Goal: Find specific page/section: Find specific page/section

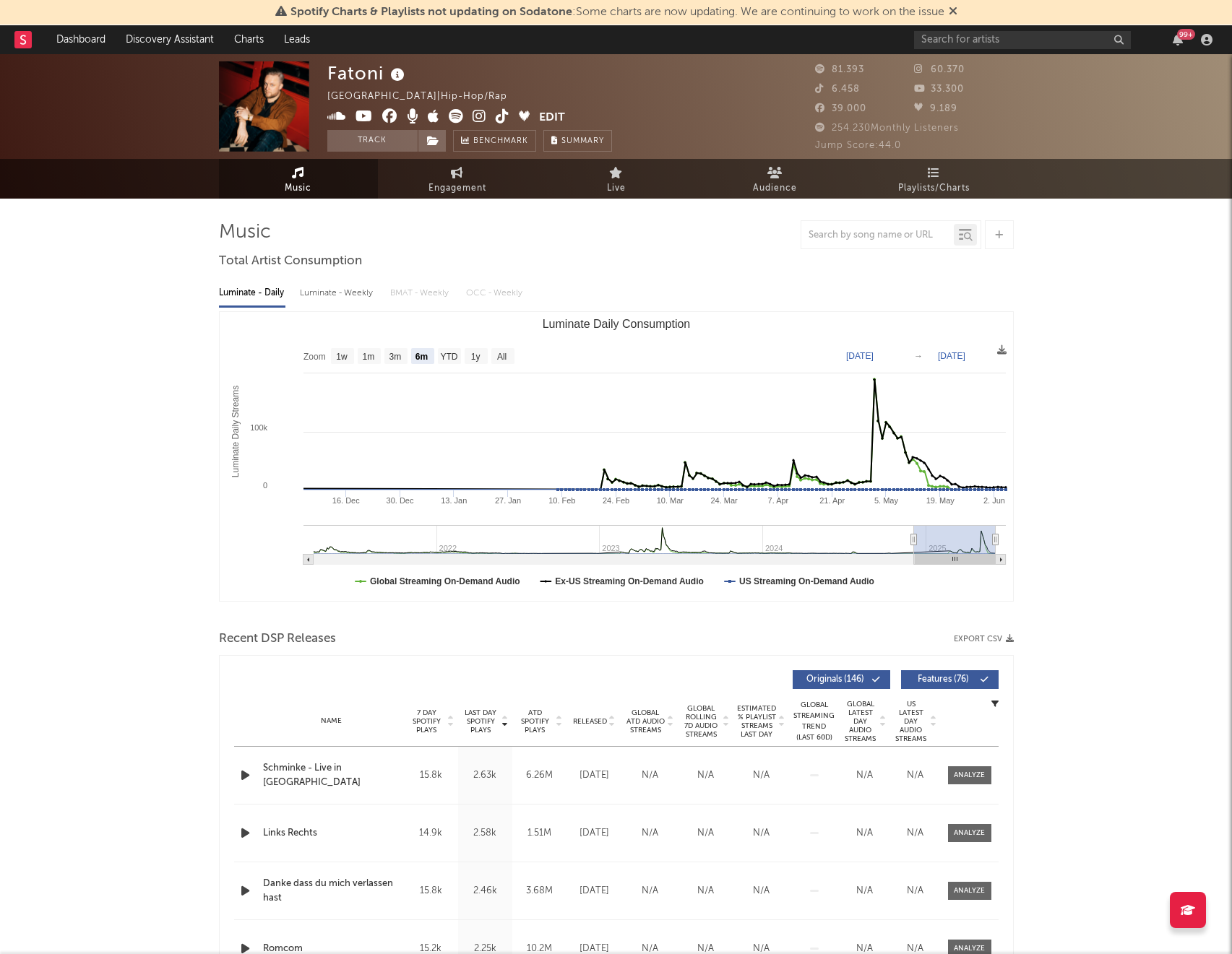
select select "6m"
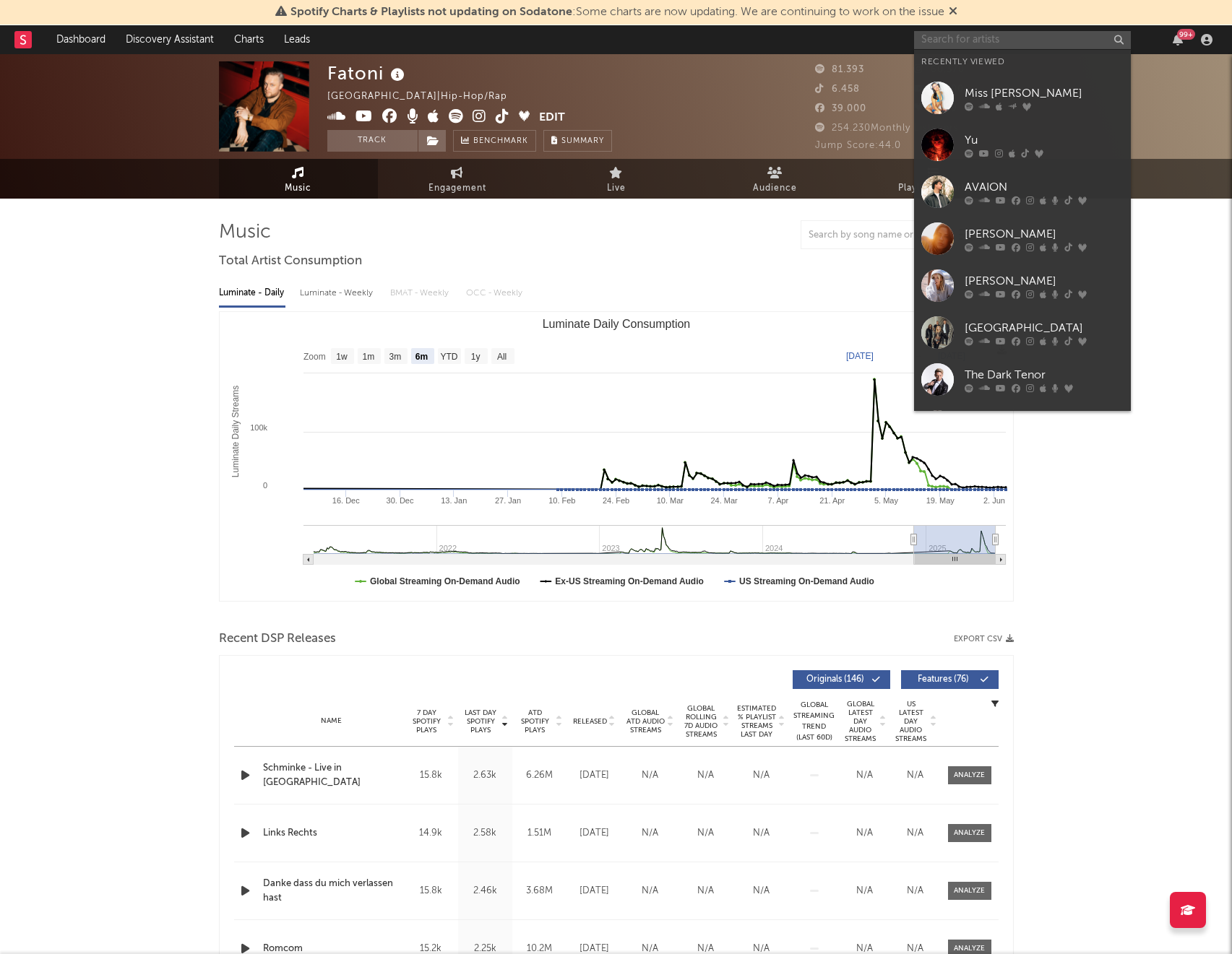
click at [990, 45] on input "text" at bounding box center [1022, 40] width 217 height 18
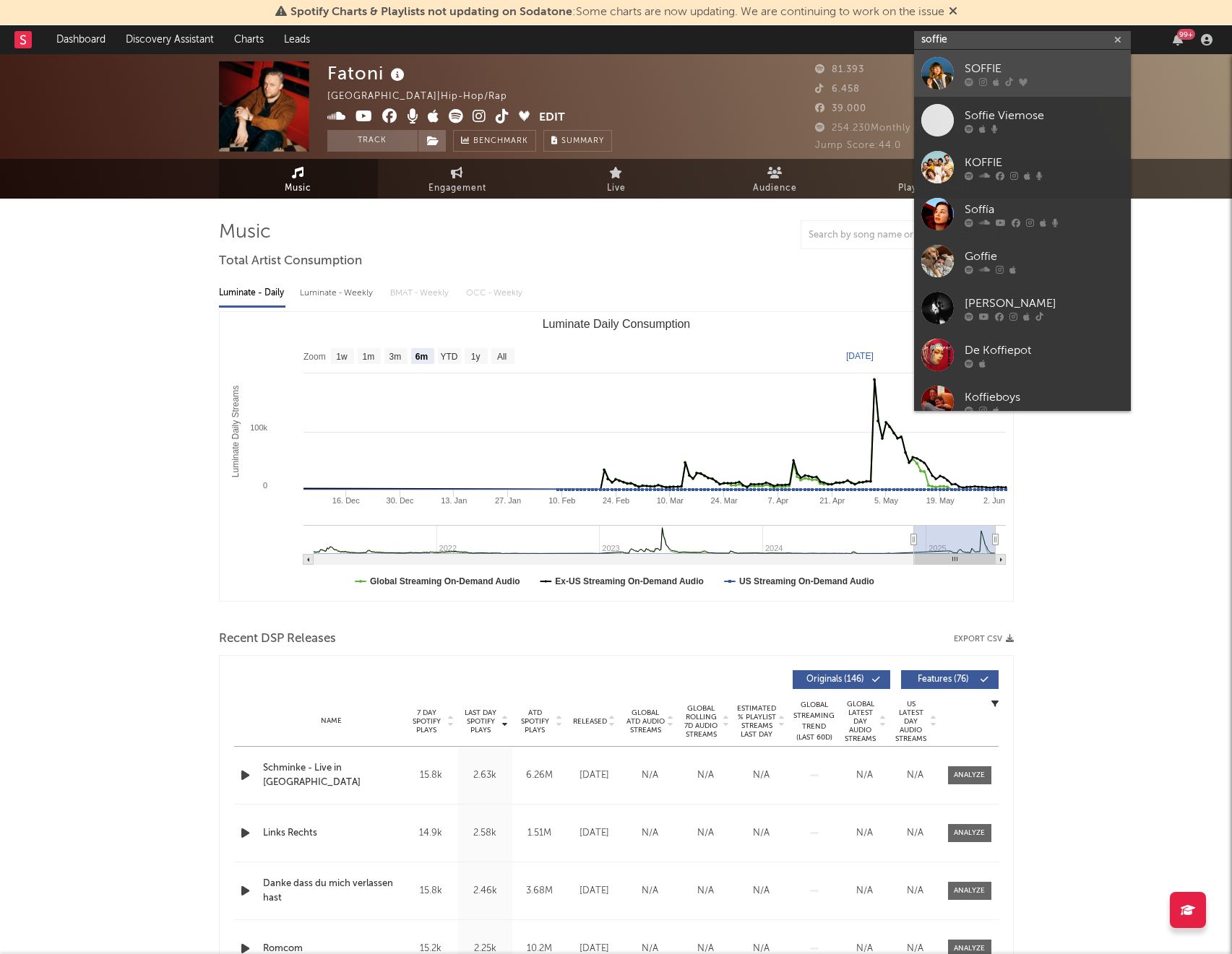
type input "soffie"
click at [1049, 79] on div at bounding box center [1044, 82] width 159 height 9
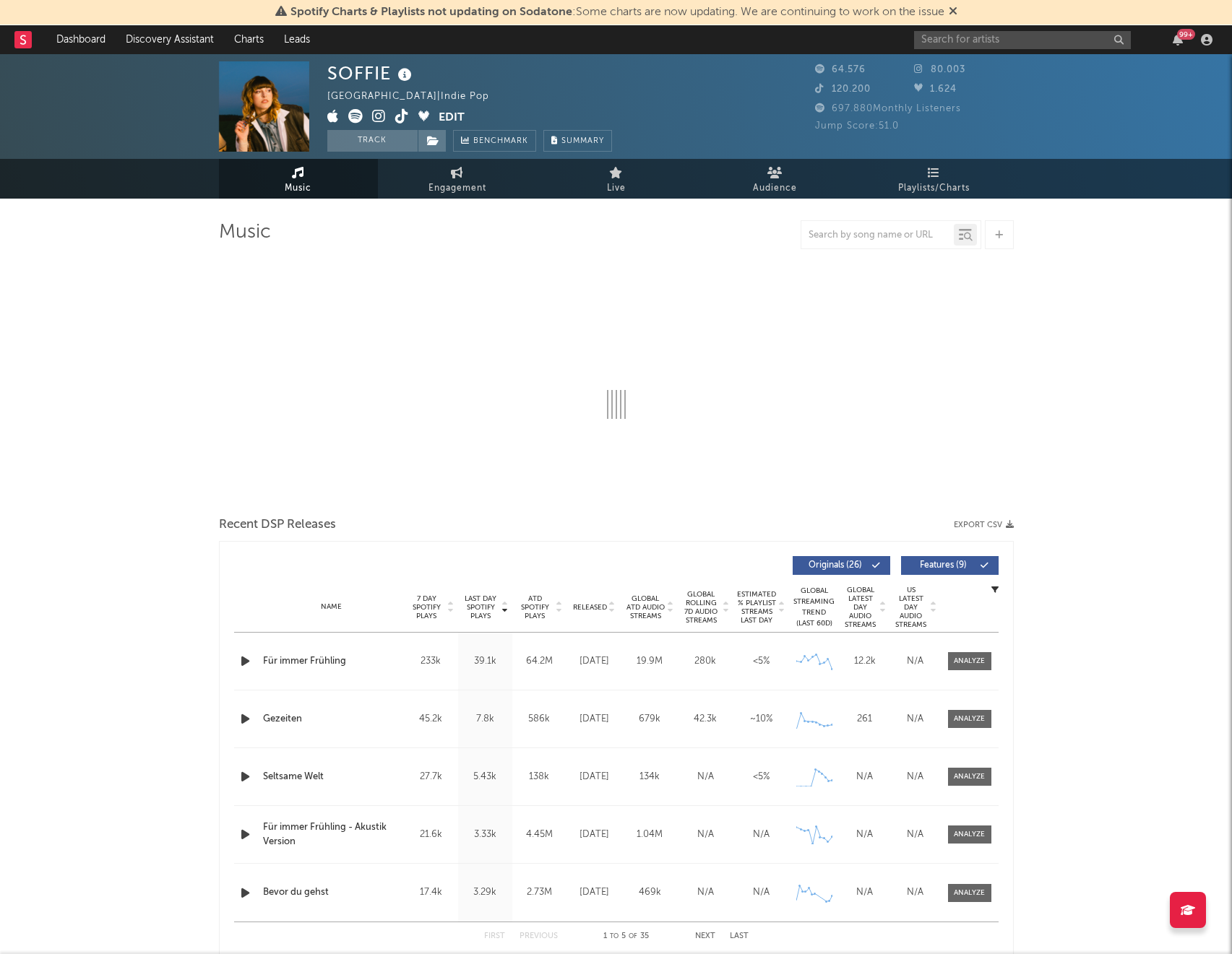
select select "6m"
